Goal: Task Accomplishment & Management: Use online tool/utility

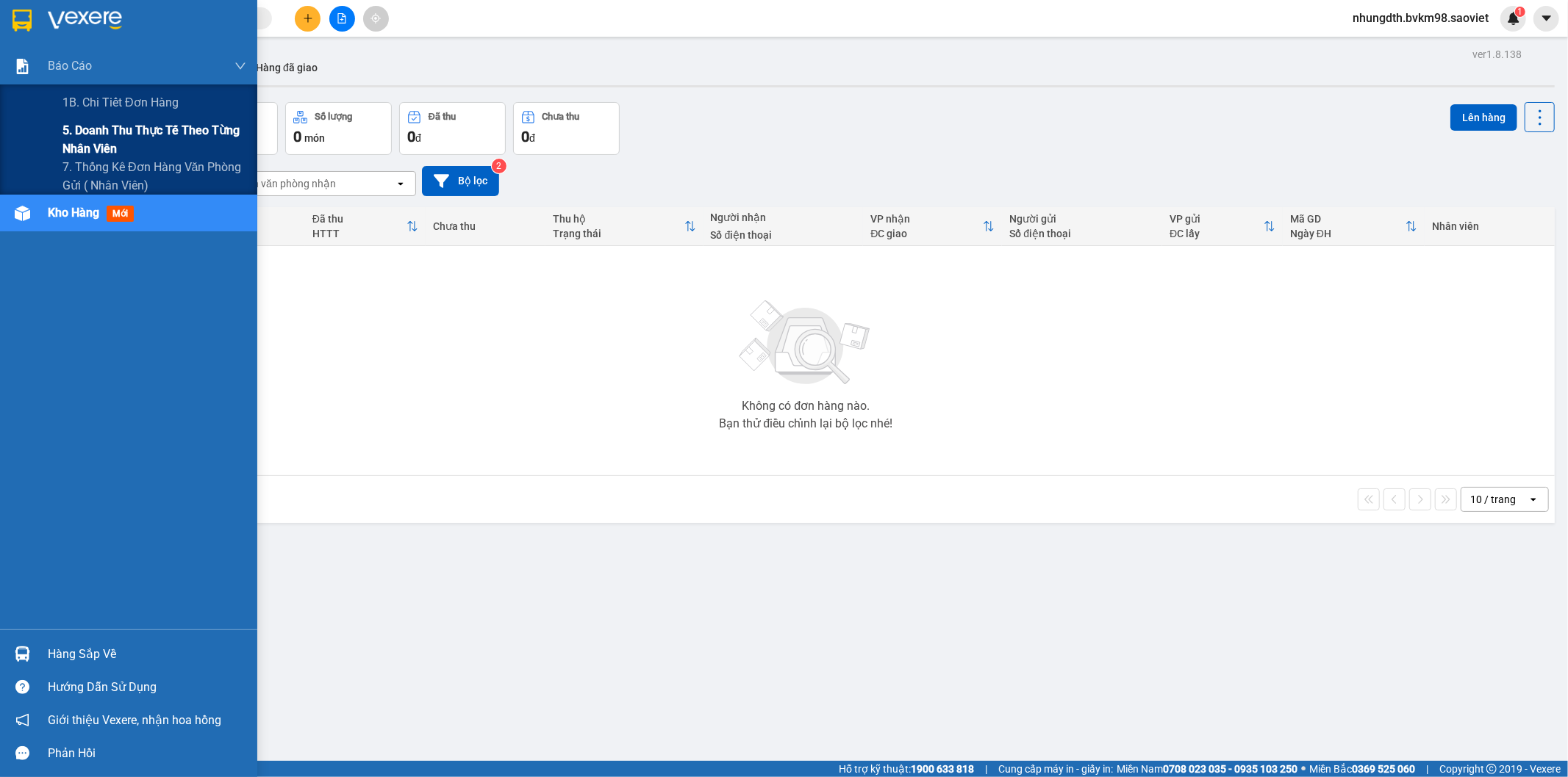
click at [93, 126] on span "5. Doanh thu thực tế theo từng nhân viên" at bounding box center [154, 140] width 184 height 37
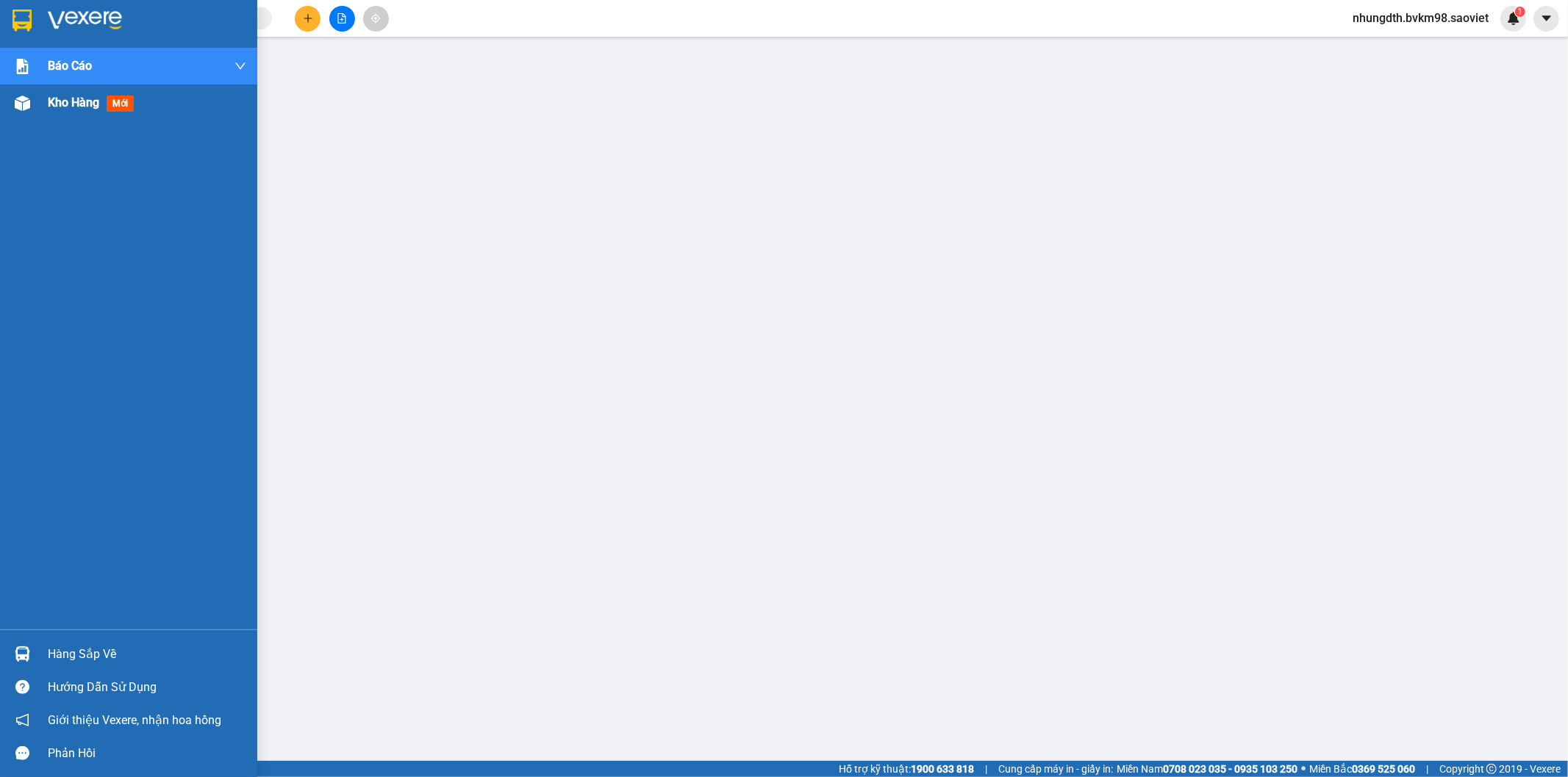
click at [22, 105] on img at bounding box center [22, 104] width 16 height 16
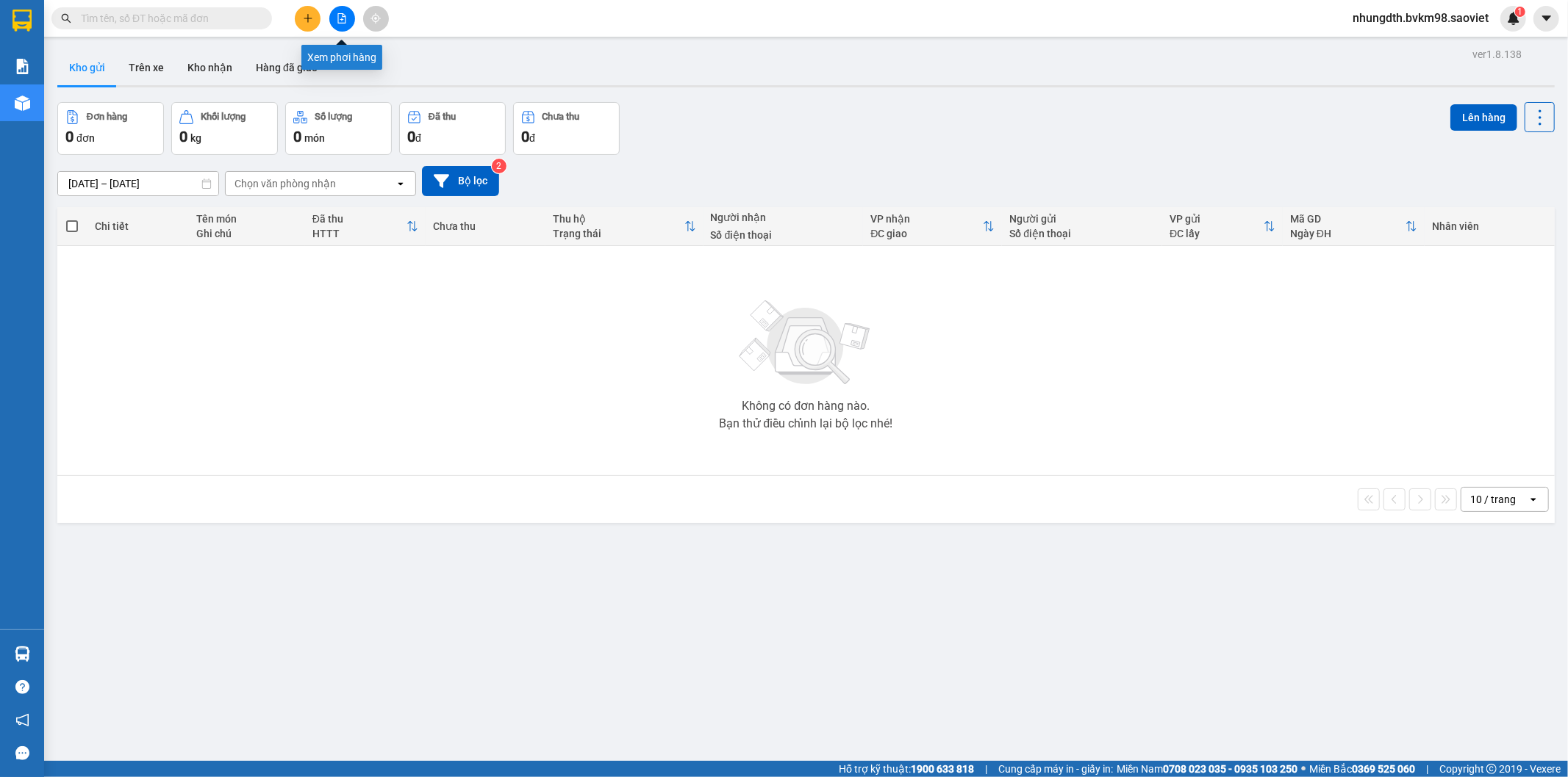
click at [342, 19] on icon "file-add" at bounding box center [341, 19] width 11 height 11
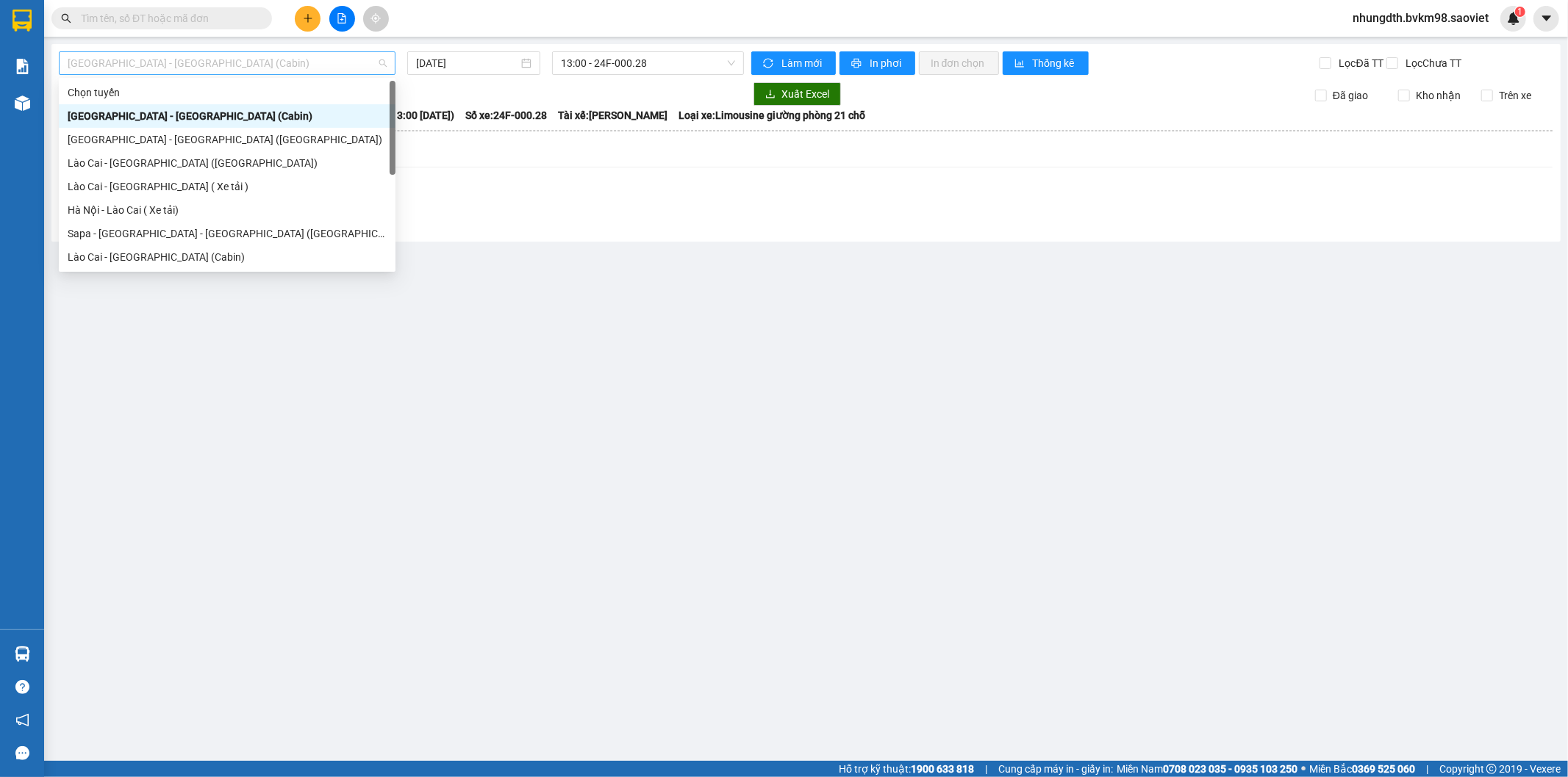
click at [173, 64] on span "[GEOGRAPHIC_DATA] - [GEOGRAPHIC_DATA] (Cabin)" at bounding box center [227, 63] width 319 height 22
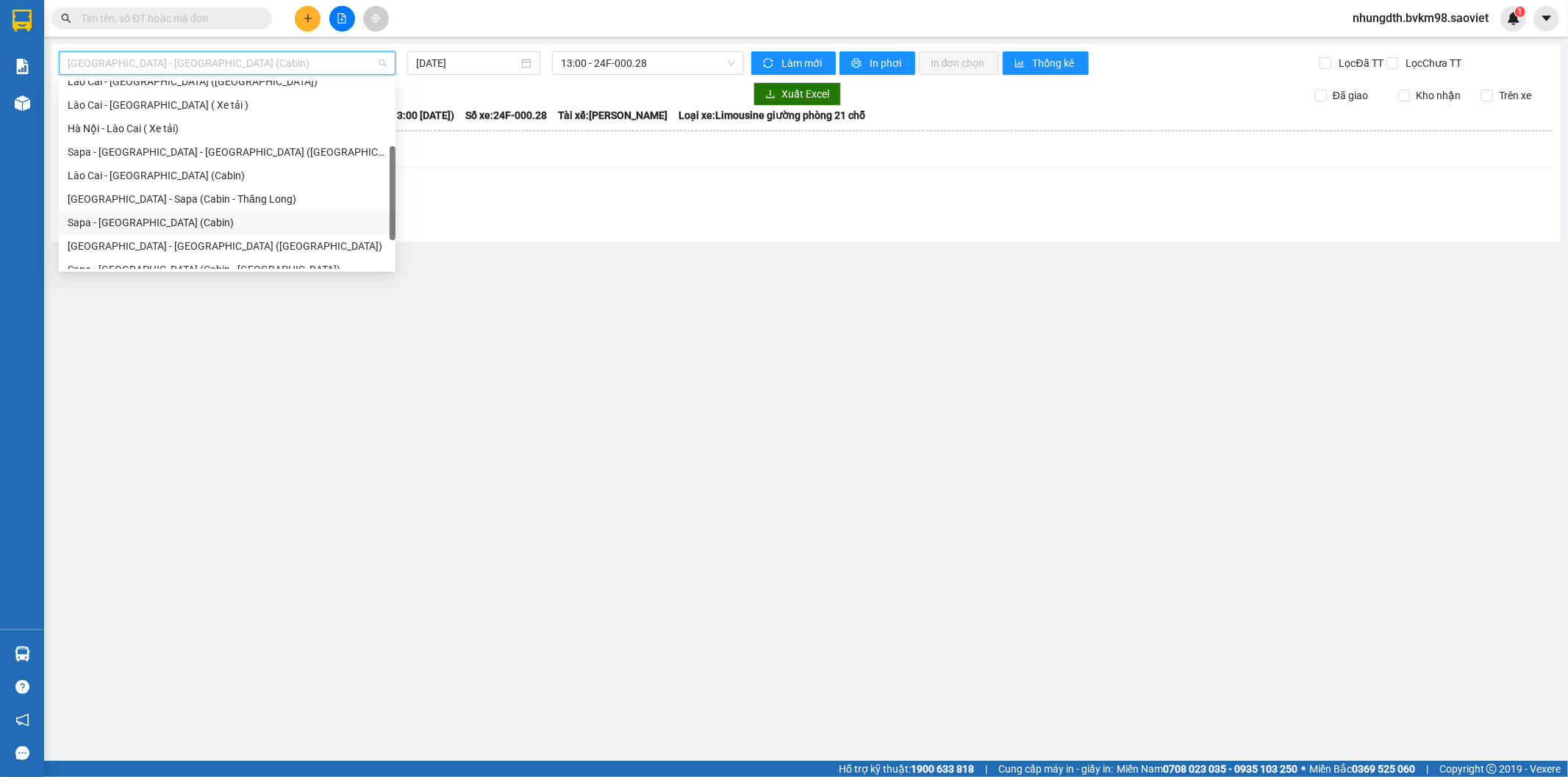
click at [152, 222] on div "Sapa - [GEOGRAPHIC_DATA] (Cabin)" at bounding box center [227, 223] width 319 height 17
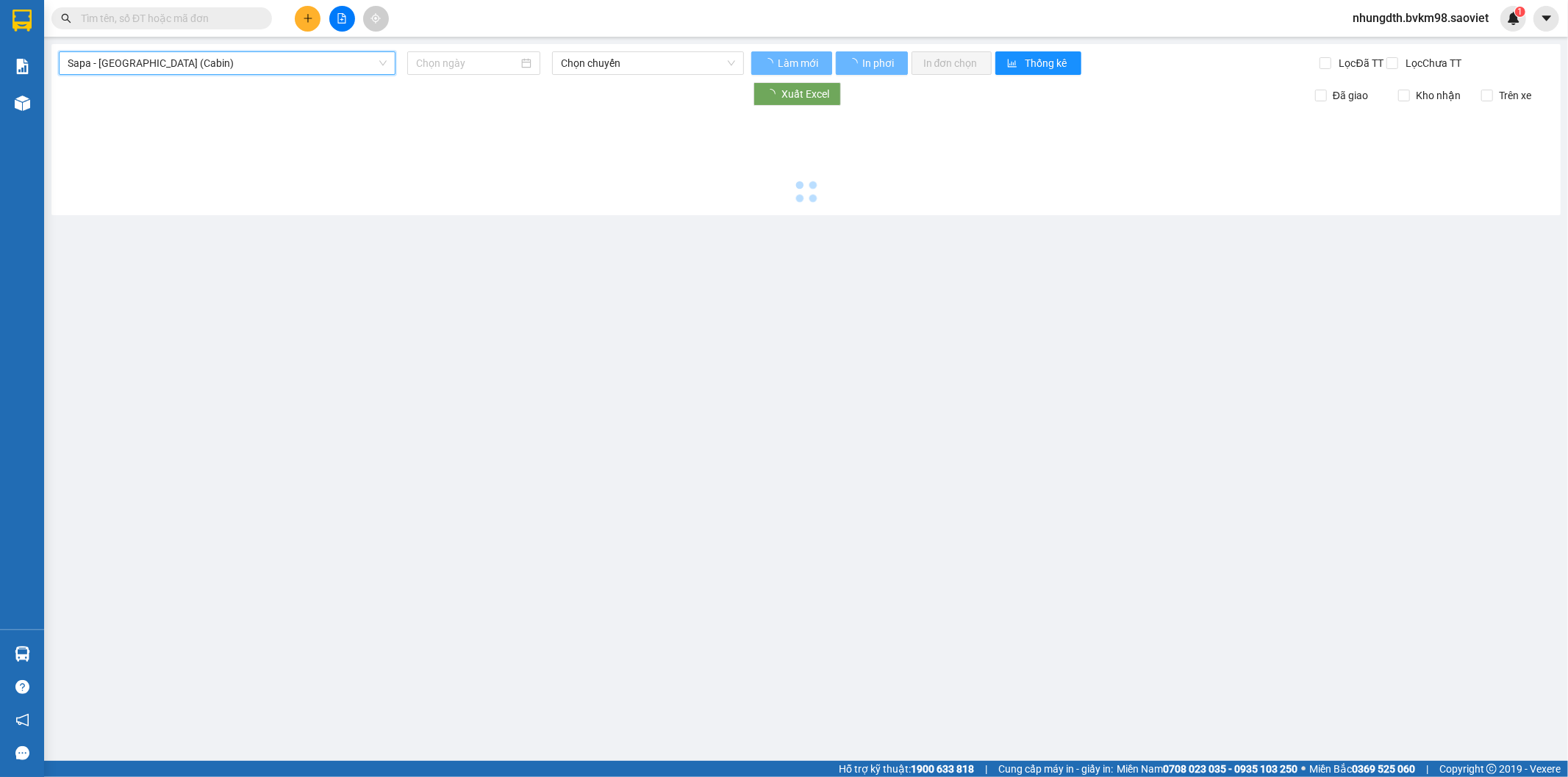
type input "[DATE]"
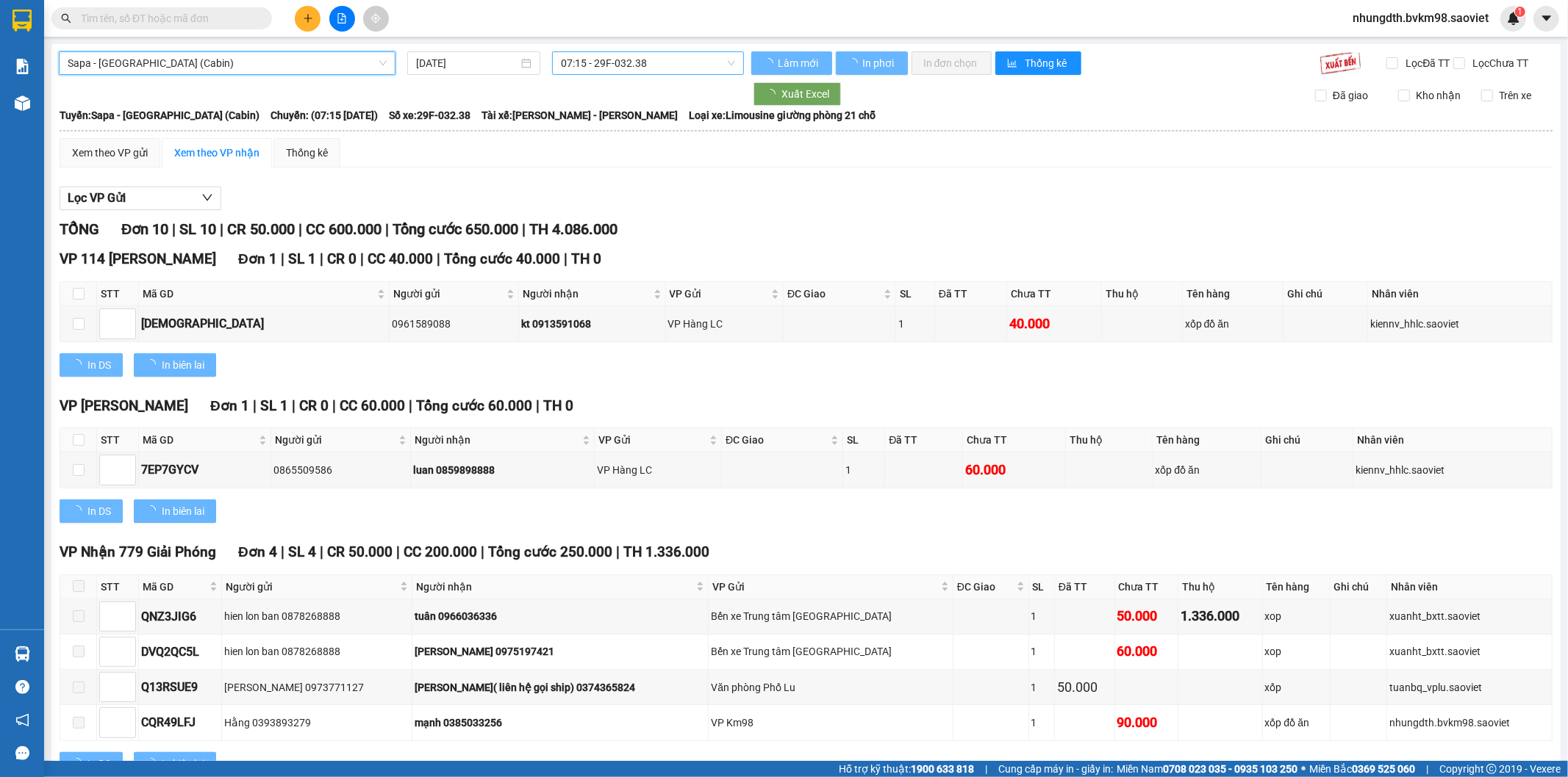
click at [634, 68] on span "07:15 - 29F-032.38" at bounding box center [647, 63] width 173 height 22
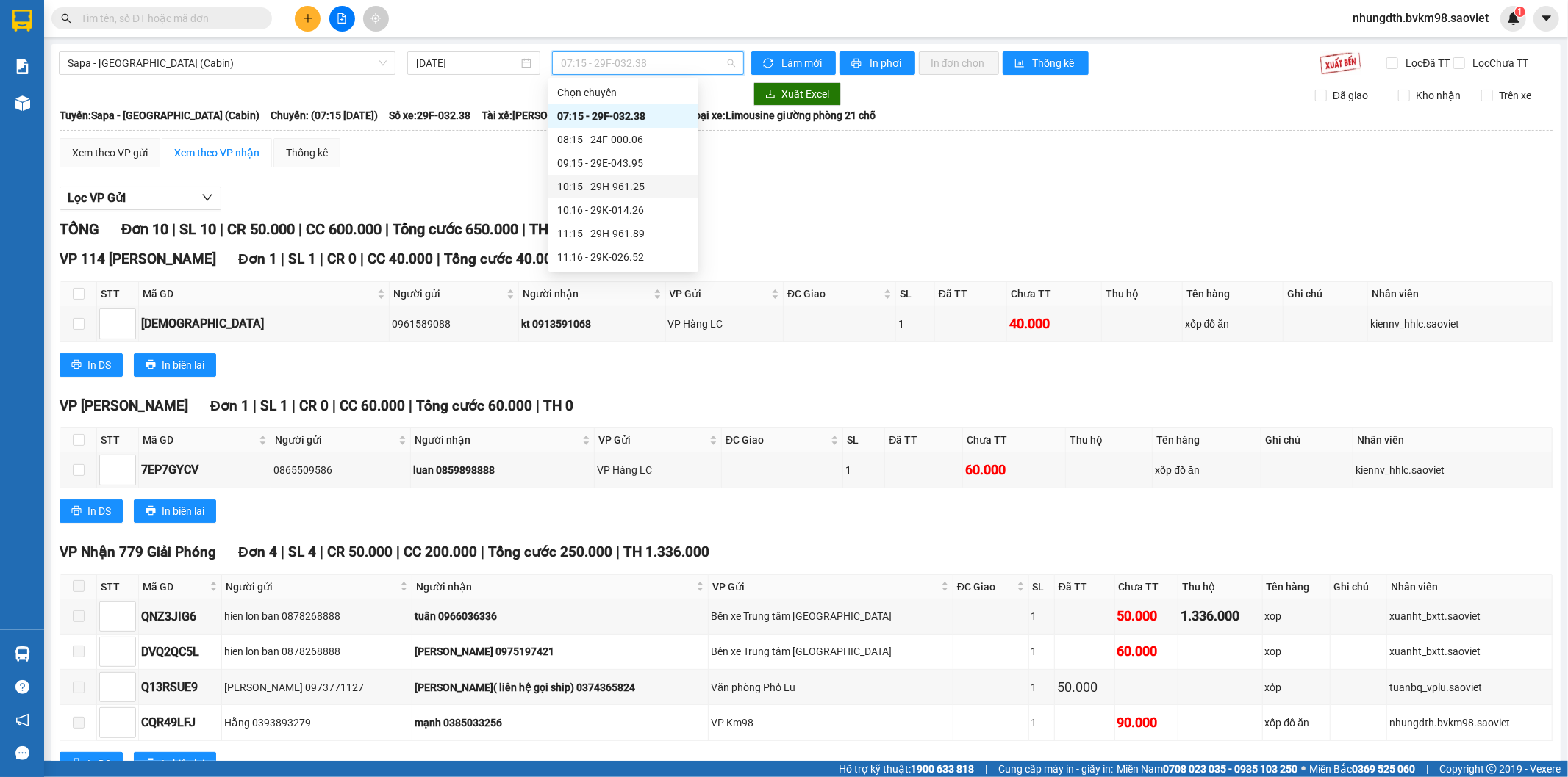
click at [631, 182] on div "10:15 - 29H-961.25" at bounding box center [623, 187] width 132 height 17
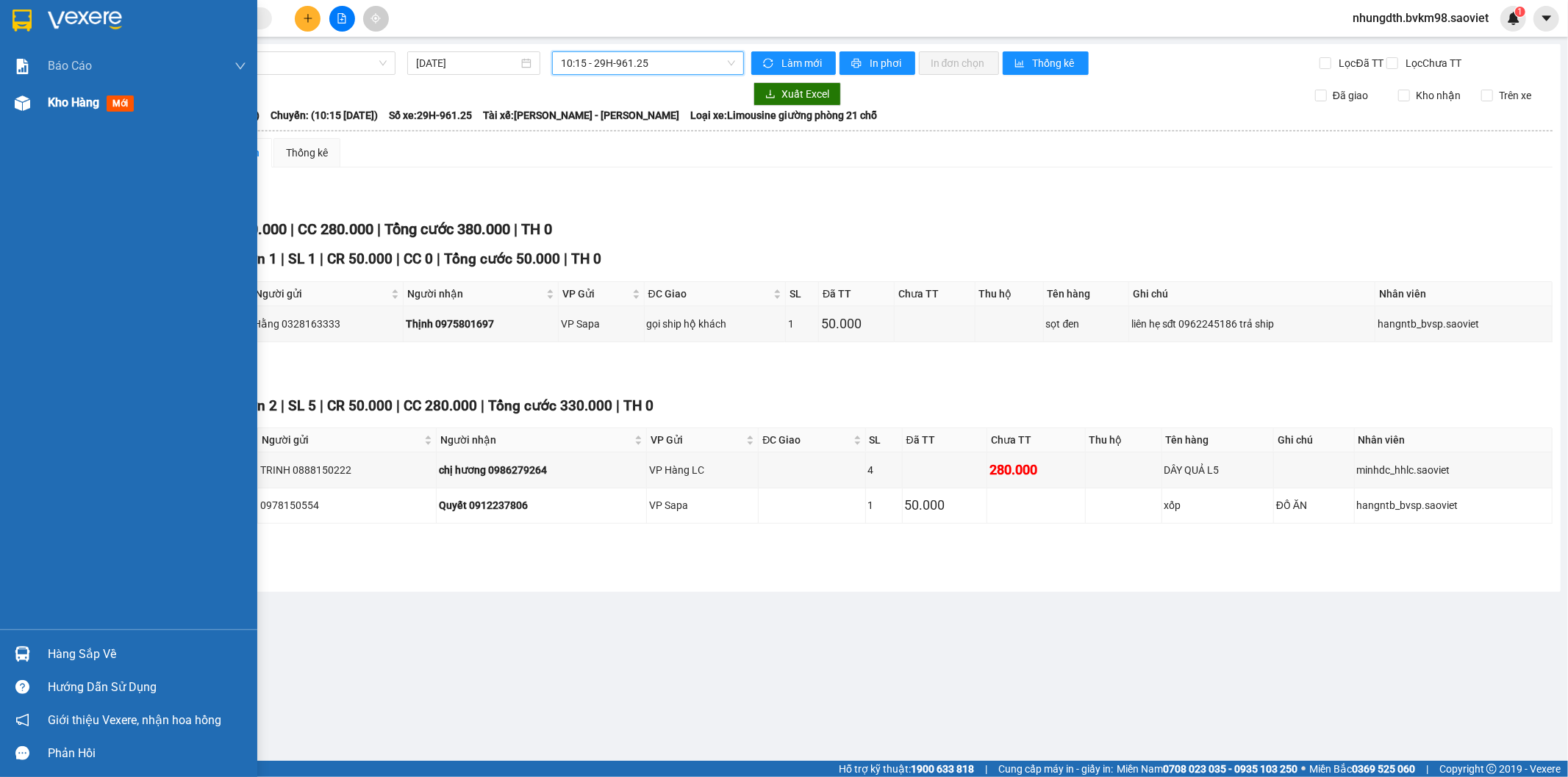
click at [22, 100] on img at bounding box center [22, 104] width 16 height 16
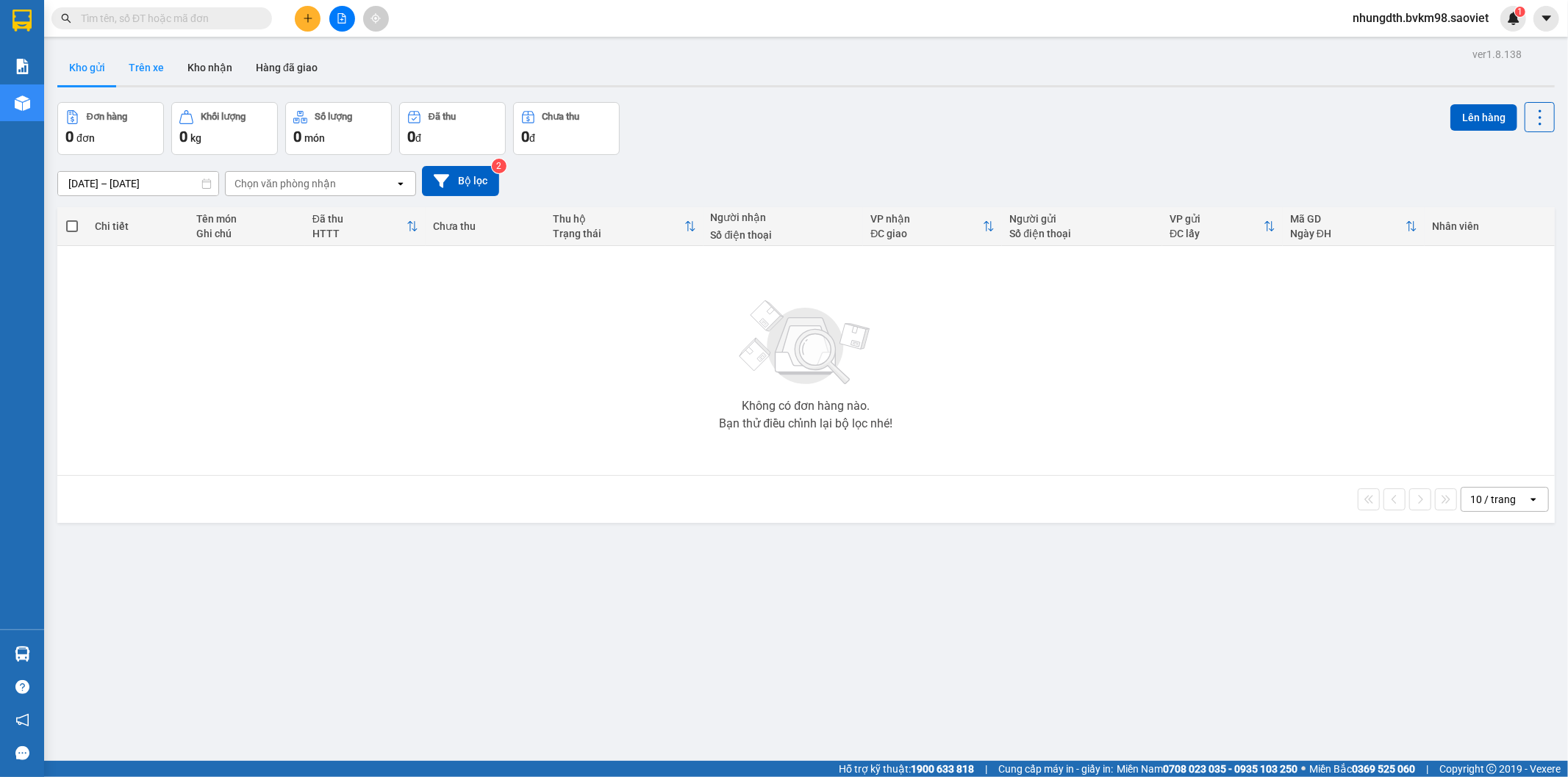
click at [156, 65] on button "Trên xe" at bounding box center [147, 67] width 59 height 35
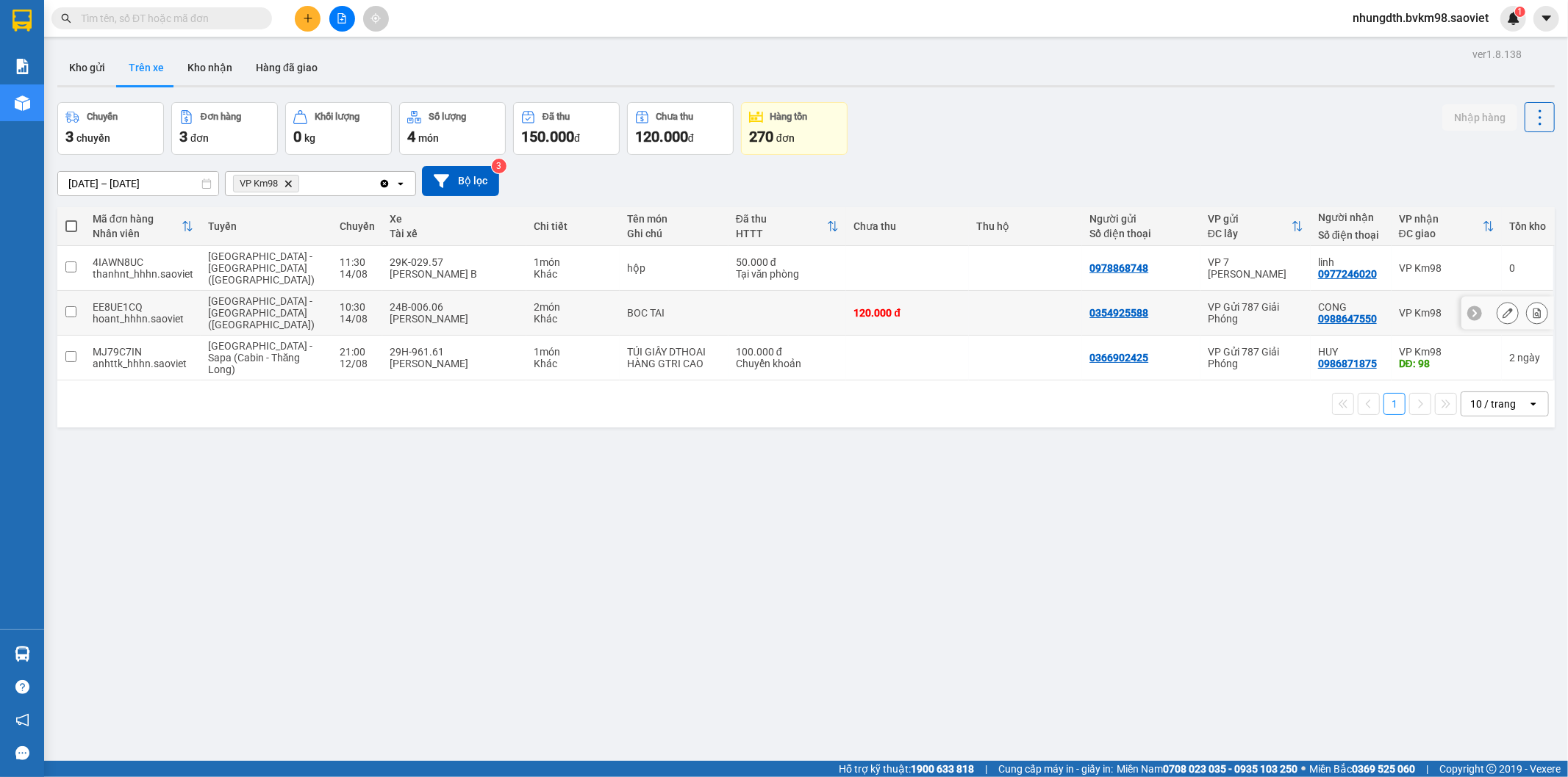
click at [71, 307] on input "checkbox" at bounding box center [70, 312] width 11 height 11
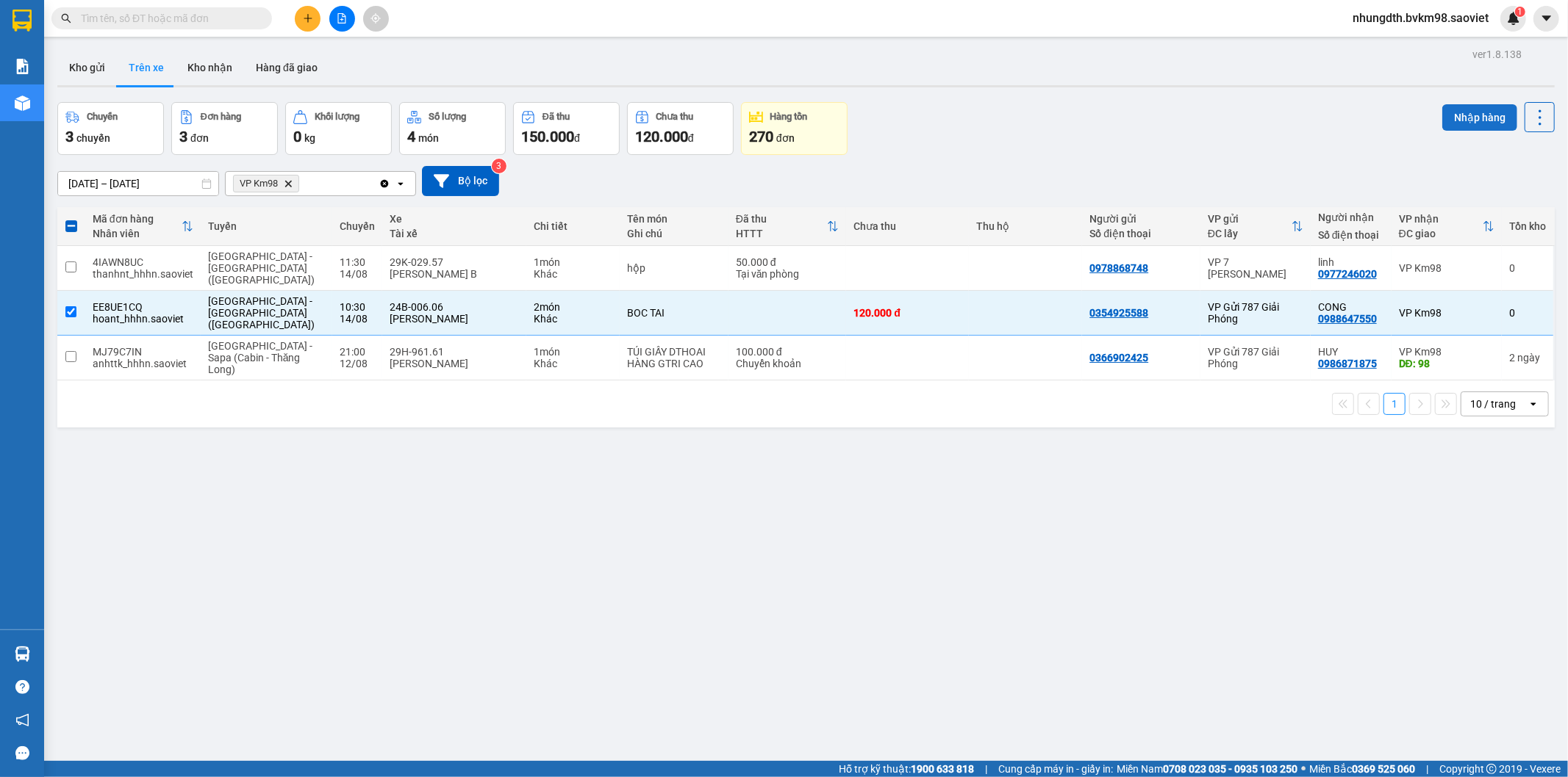
click at [1449, 112] on button "Nhập hàng" at bounding box center [1479, 117] width 75 height 26
checkbox input "false"
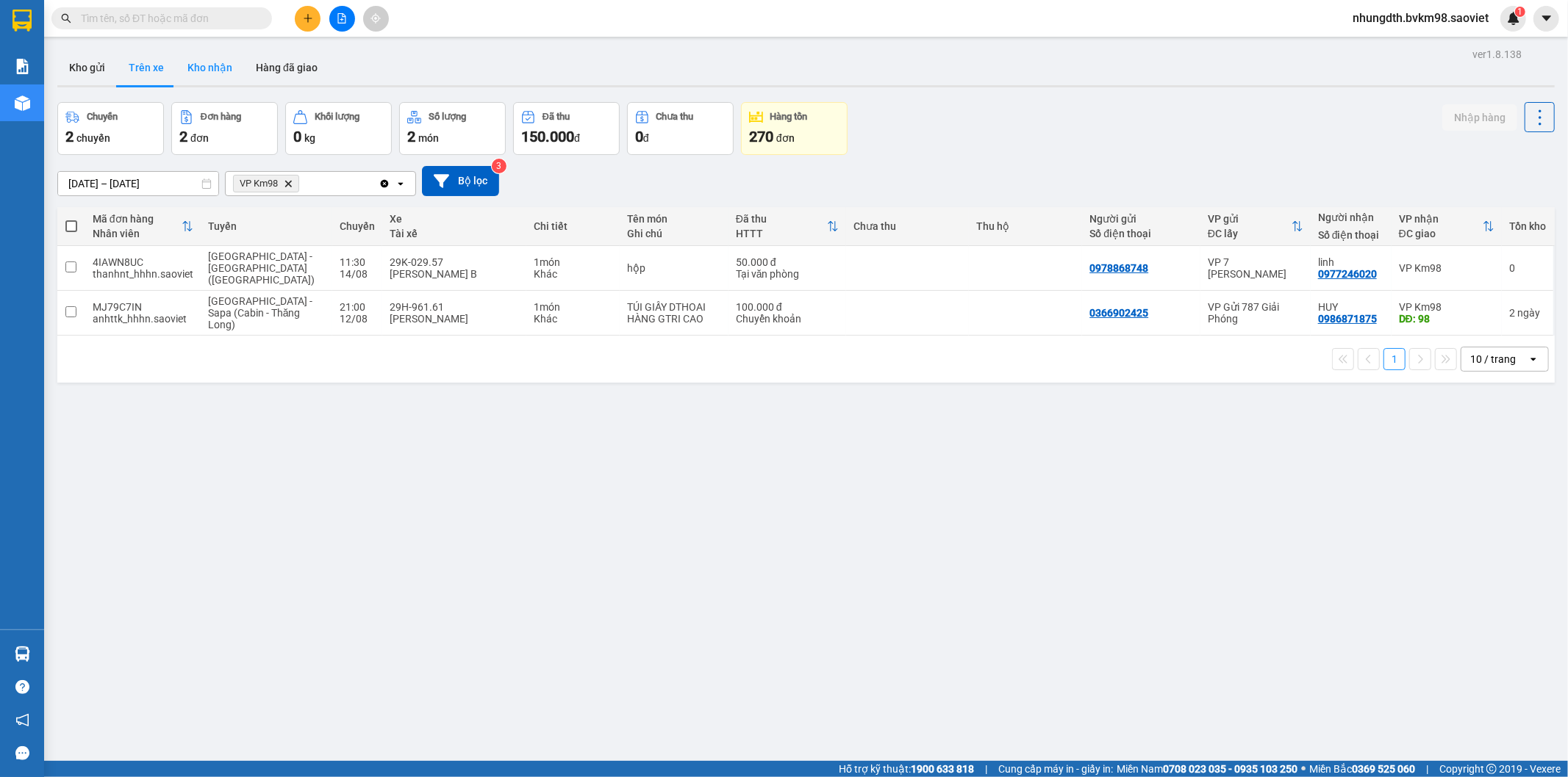
click at [213, 67] on button "Kho nhận" at bounding box center [210, 67] width 68 height 35
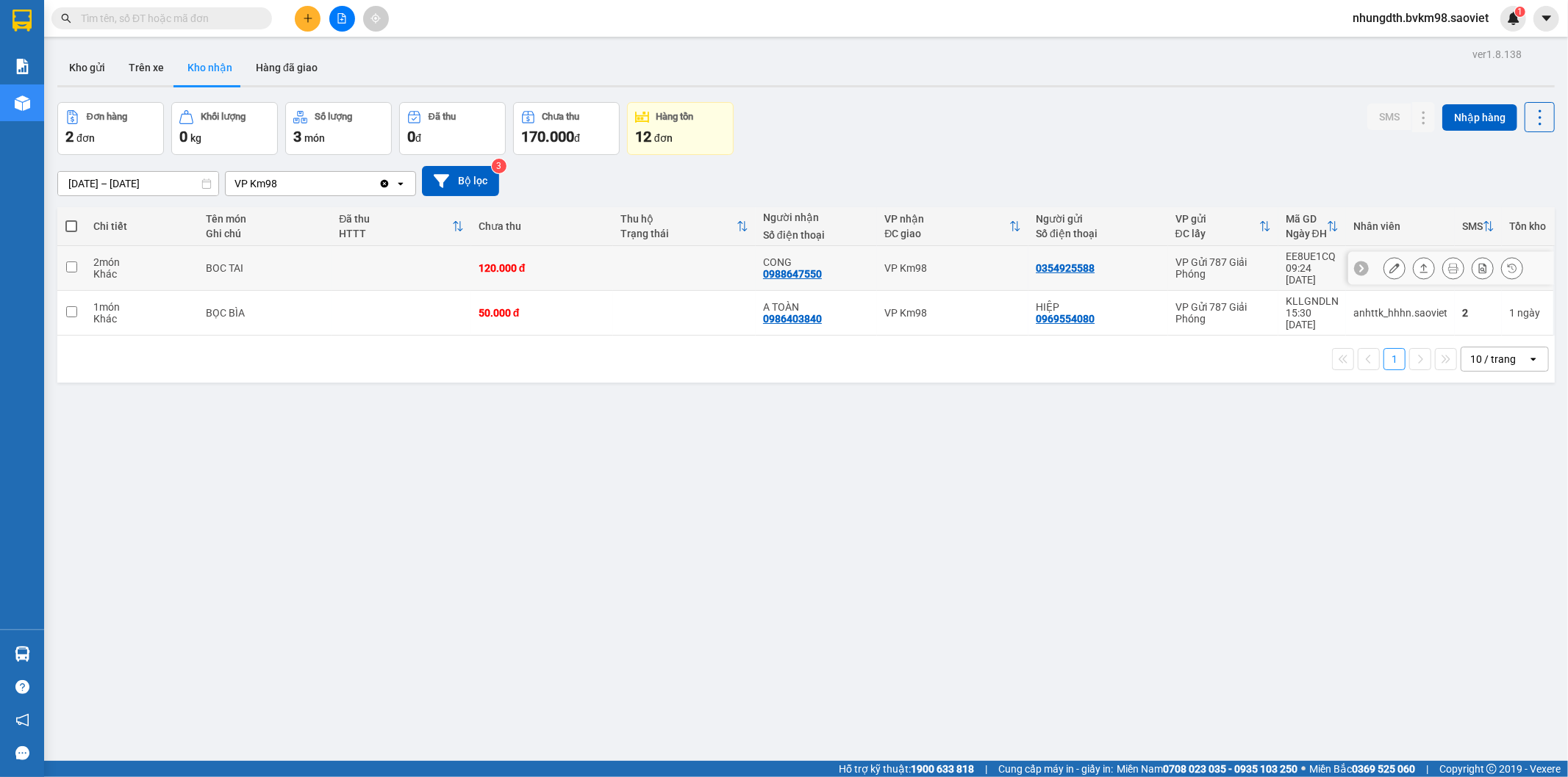
drag, startPoint x: 639, startPoint y: 258, endPoint x: 650, endPoint y: 258, distance: 11.0
click at [641, 258] on td at bounding box center [684, 269] width 143 height 45
checkbox input "true"
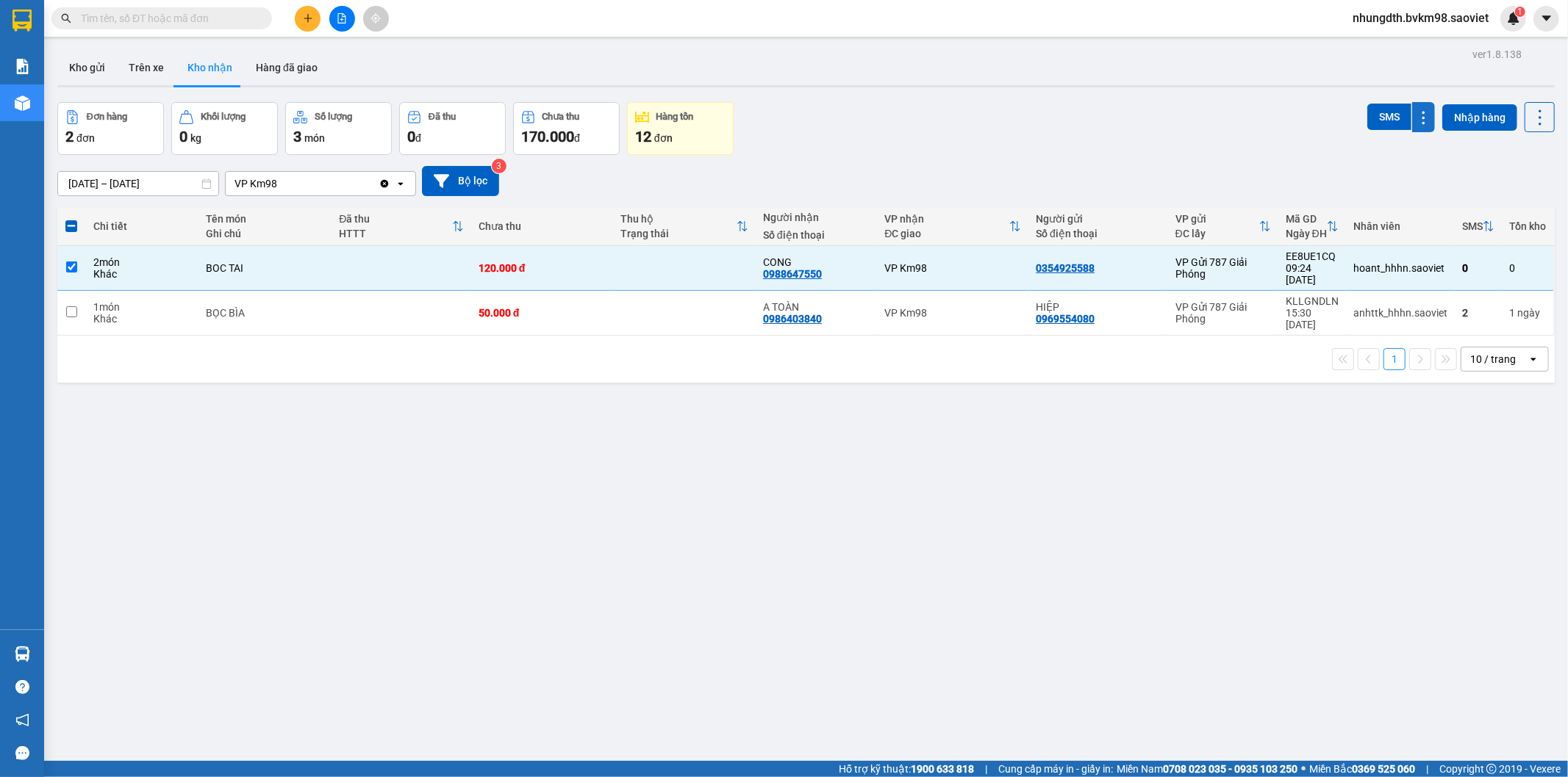
click at [1412, 114] on button at bounding box center [1422, 117] width 22 height 30
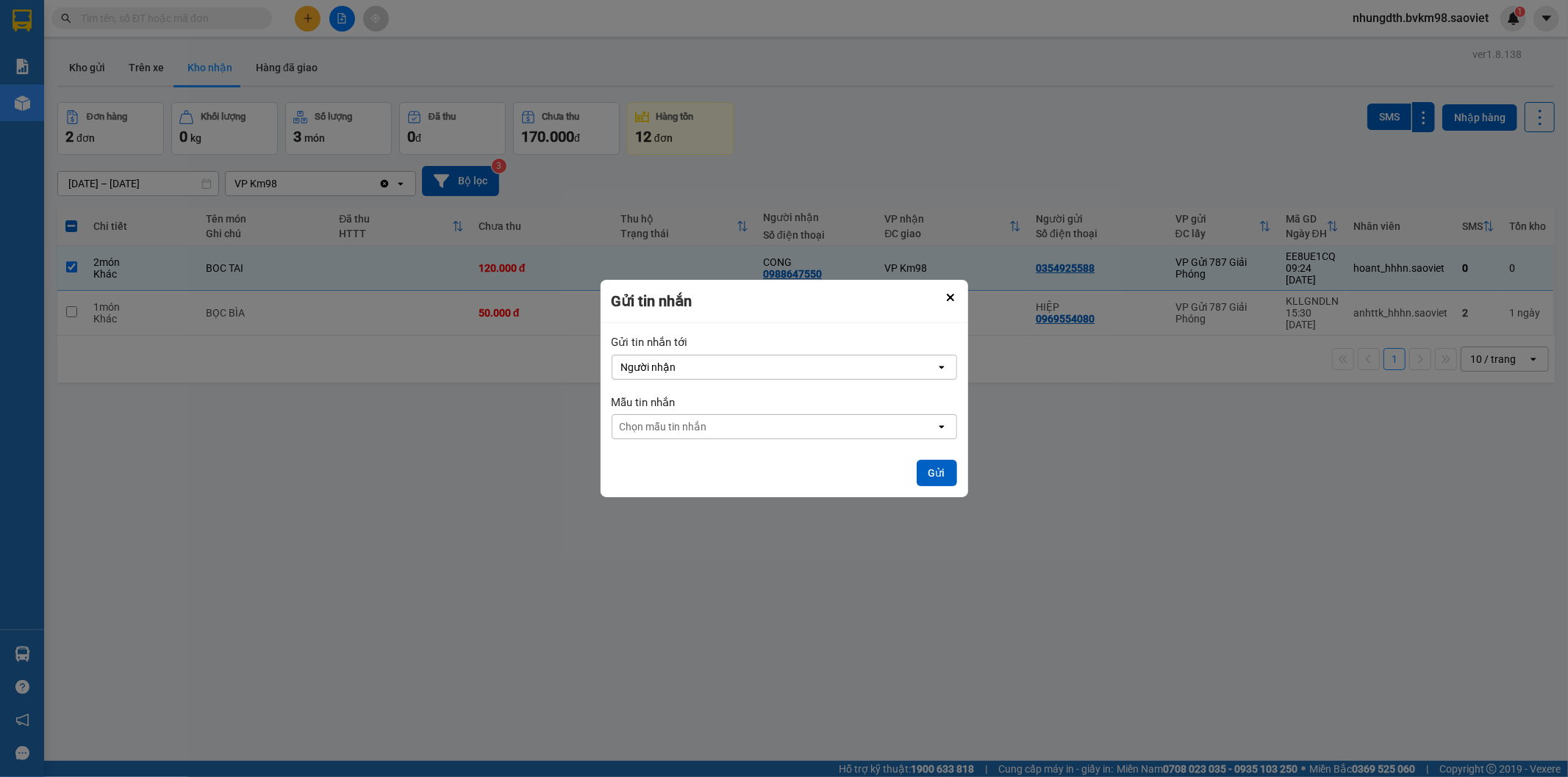
drag, startPoint x: 1049, startPoint y: 149, endPoint x: 1024, endPoint y: 177, distance: 37.5
click at [1050, 148] on div "ver 1.8.138 Kho gửi Trên xe Kho nhận Hàng đã giao Đơn hàng 2 đơn Khối lượng 0 k…" at bounding box center [806, 432] width 1508 height 777
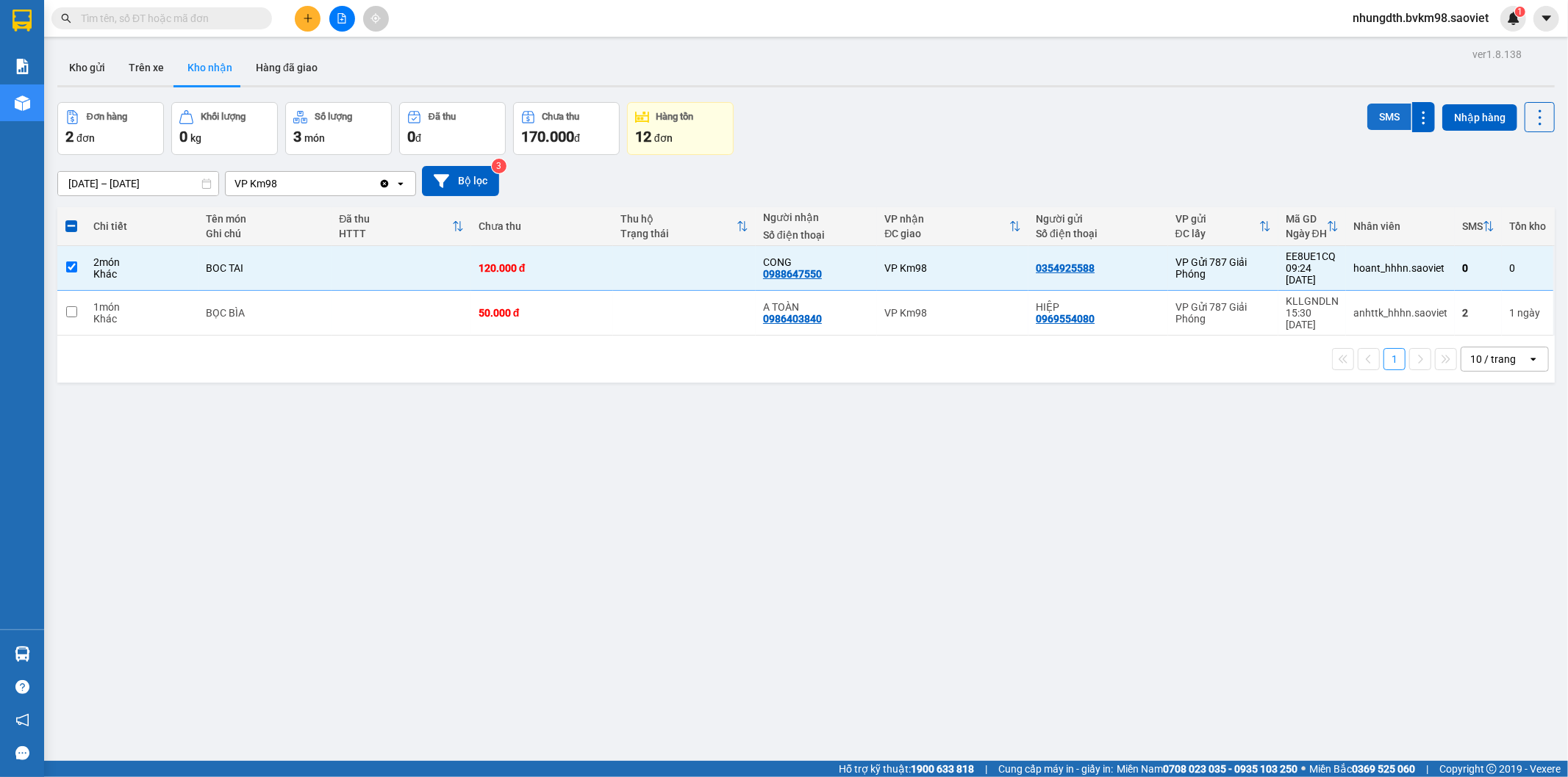
click at [1380, 114] on button "SMS" at bounding box center [1388, 116] width 44 height 26
click at [146, 66] on button "Trên xe" at bounding box center [147, 67] width 59 height 35
